Goal: Find specific fact: Find specific fact

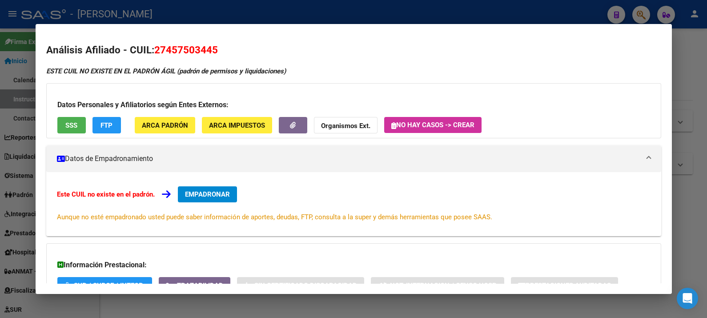
scroll to position [251, 0]
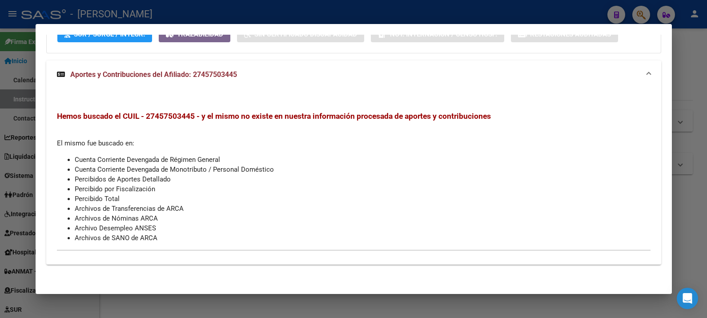
click at [688, 74] on div at bounding box center [353, 159] width 707 height 318
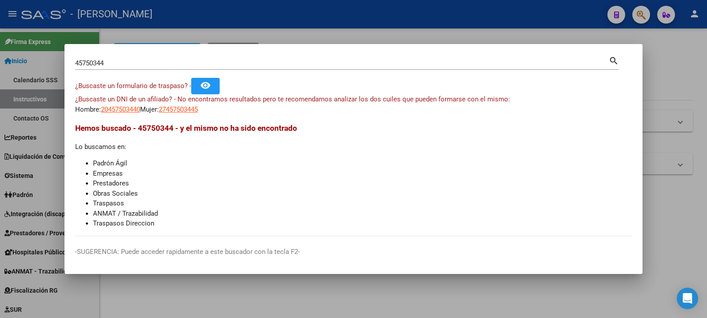
click at [538, 56] on div "45750344 Buscar (apellido, dni, [PERSON_NAME], [PERSON_NAME], cuit, obra social)" at bounding box center [341, 62] width 533 height 13
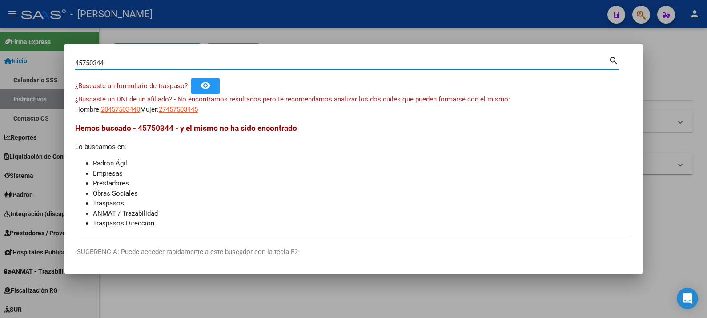
click at [537, 60] on input "45750344" at bounding box center [341, 63] width 533 height 8
paste input "8370247"
type input "48370247"
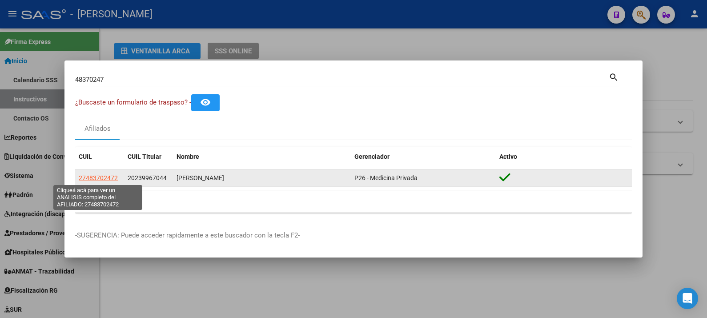
drag, startPoint x: 425, startPoint y: 180, endPoint x: 79, endPoint y: 178, distance: 346.7
click at [79, 178] on div "27483702472 20239967044 [PERSON_NAME] P26 - Medicina Privada" at bounding box center [353, 178] width 556 height 18
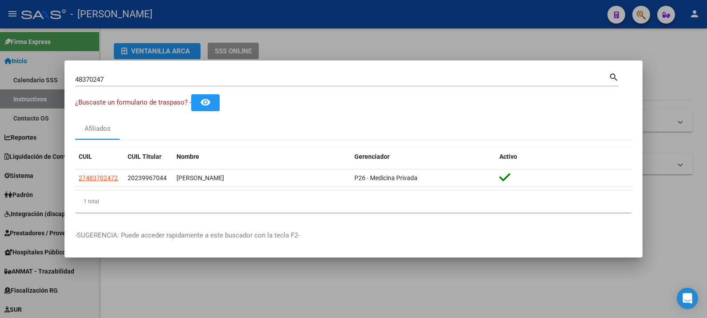
copy div "27483702472 20239967044 [PERSON_NAME] P26 - Medicina Privada"
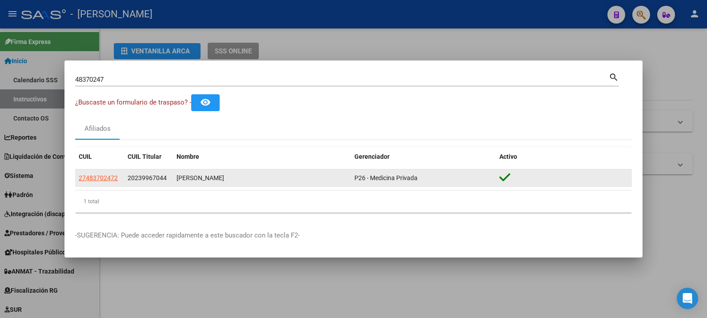
click at [159, 184] on datatable-body-cell "20239967044" at bounding box center [148, 177] width 49 height 17
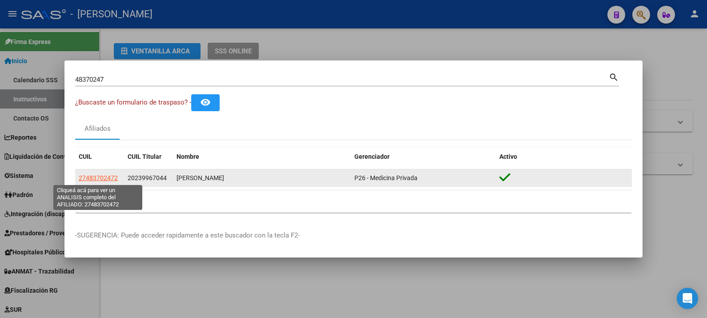
click at [110, 179] on span "27483702472" at bounding box center [98, 177] width 39 height 7
copy div "27483702472 20239967044 [PERSON_NAME] P26 - Medicina Privada"
type textarea "27483702472"
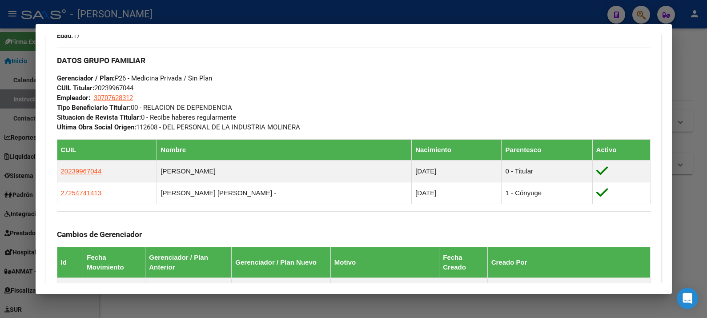
scroll to position [388, 0]
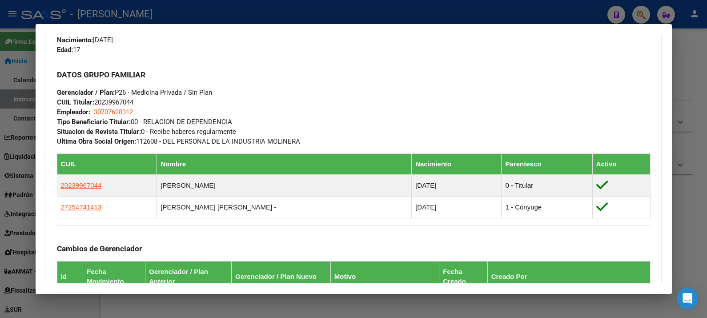
click at [684, 113] on div at bounding box center [353, 159] width 707 height 318
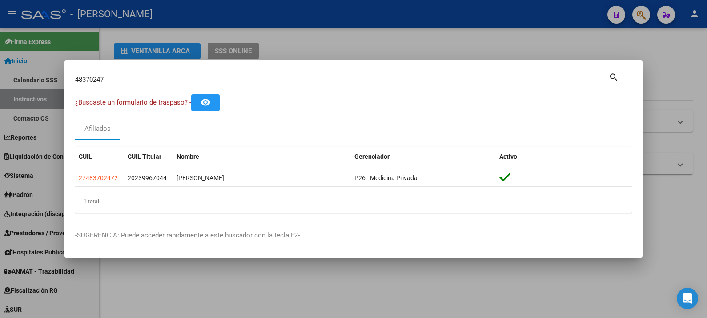
click at [366, 75] on div "48370247 Buscar (apellido, dni, [PERSON_NAME], [PERSON_NAME], cuit, obra social)" at bounding box center [341, 79] width 533 height 13
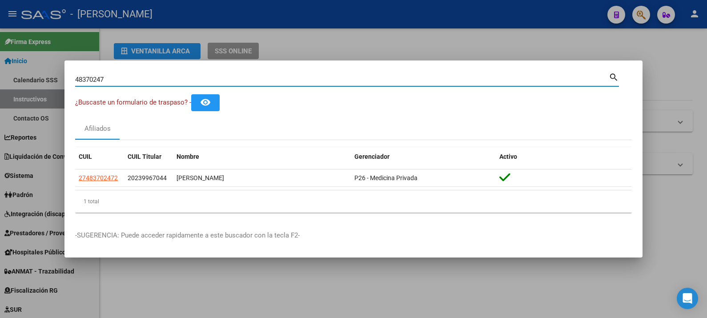
click at [366, 76] on div "48370247 Buscar (apellido, dni, [PERSON_NAME], [PERSON_NAME], cuit, obra social)" at bounding box center [341, 79] width 533 height 13
click at [366, 76] on input "48370247" at bounding box center [341, 80] width 533 height 8
paste input "458391"
type input "44583917"
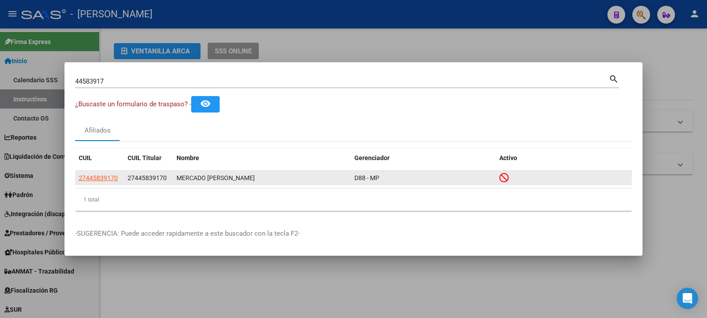
drag, startPoint x: 454, startPoint y: 173, endPoint x: 76, endPoint y: 178, distance: 378.3
click at [76, 178] on div "27445839170 27445839170 MERCADO [PERSON_NAME] D88 - MP" at bounding box center [353, 178] width 556 height 14
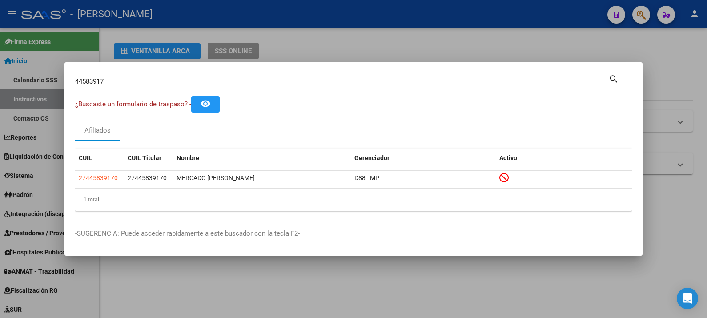
copy div "27445839170 27445839170 MERCADO [PERSON_NAME] D88 - MP"
